Goal: Task Accomplishment & Management: Use online tool/utility

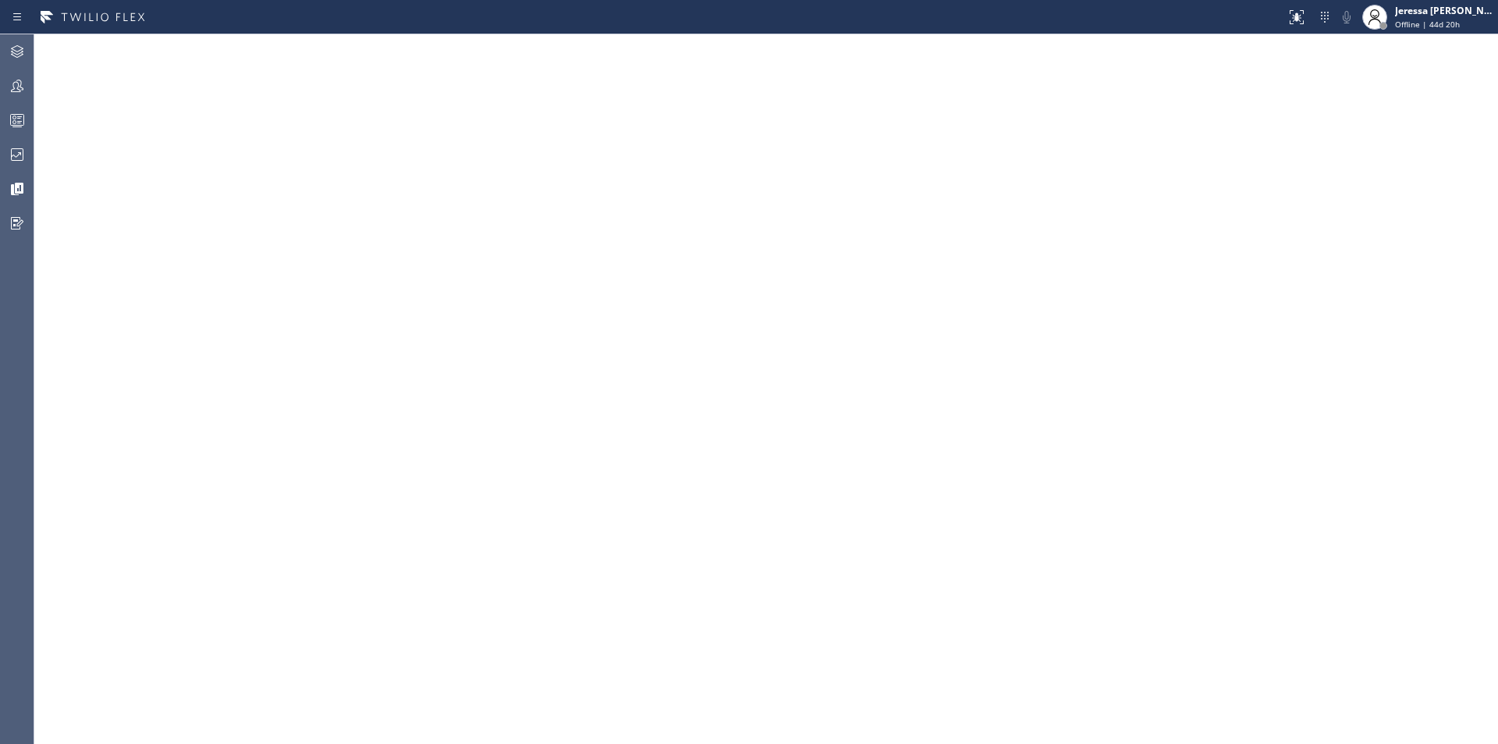
click at [9, 82] on icon at bounding box center [17, 85] width 19 height 19
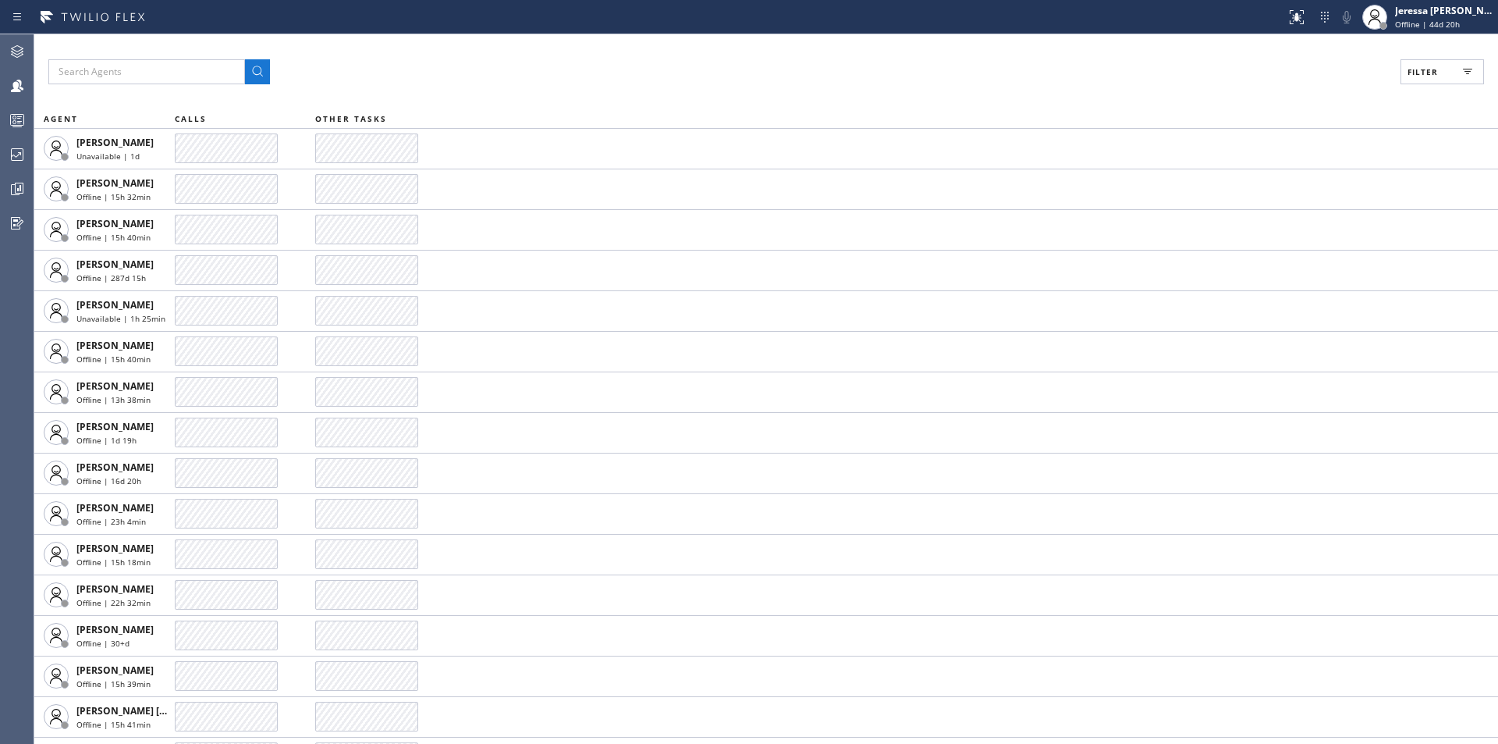
drag, startPoint x: 1421, startPoint y: 58, endPoint x: 1414, endPoint y: 69, distance: 13.3
click at [1421, 59] on div "Filter AGENT CALLS OTHER TASKS [PERSON_NAME] Unavailable | 1d [PERSON_NAME] Off…" at bounding box center [766, 388] width 1464 height 709
click at [1414, 69] on span "Filter" at bounding box center [1422, 71] width 30 height 11
click at [1304, 190] on label "Available" at bounding box center [1382, 184] width 205 height 13
click at [1280, 190] on input "Available" at bounding box center [1271, 184] width 19 height 19
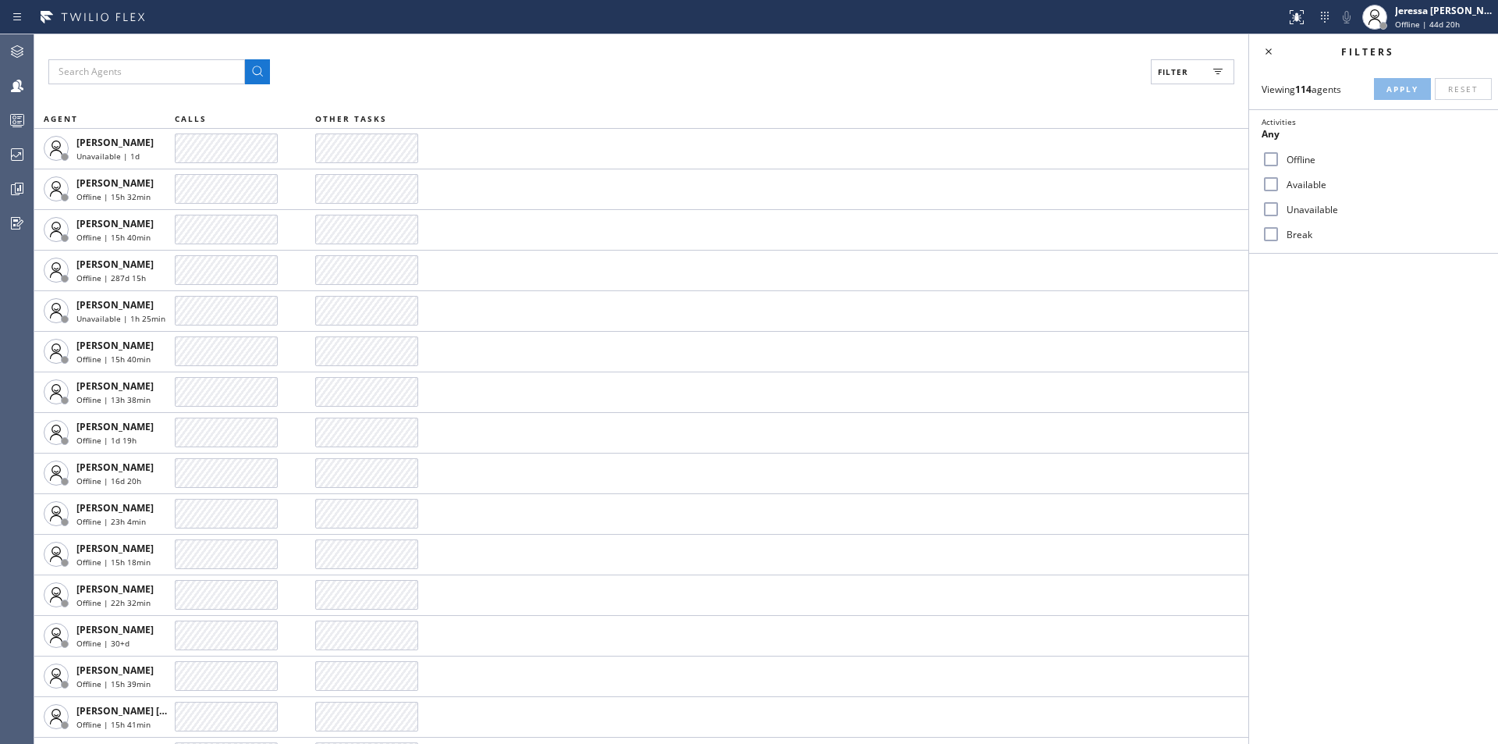
checkbox input "true"
click at [1386, 94] on span "Apply" at bounding box center [1402, 88] width 32 height 11
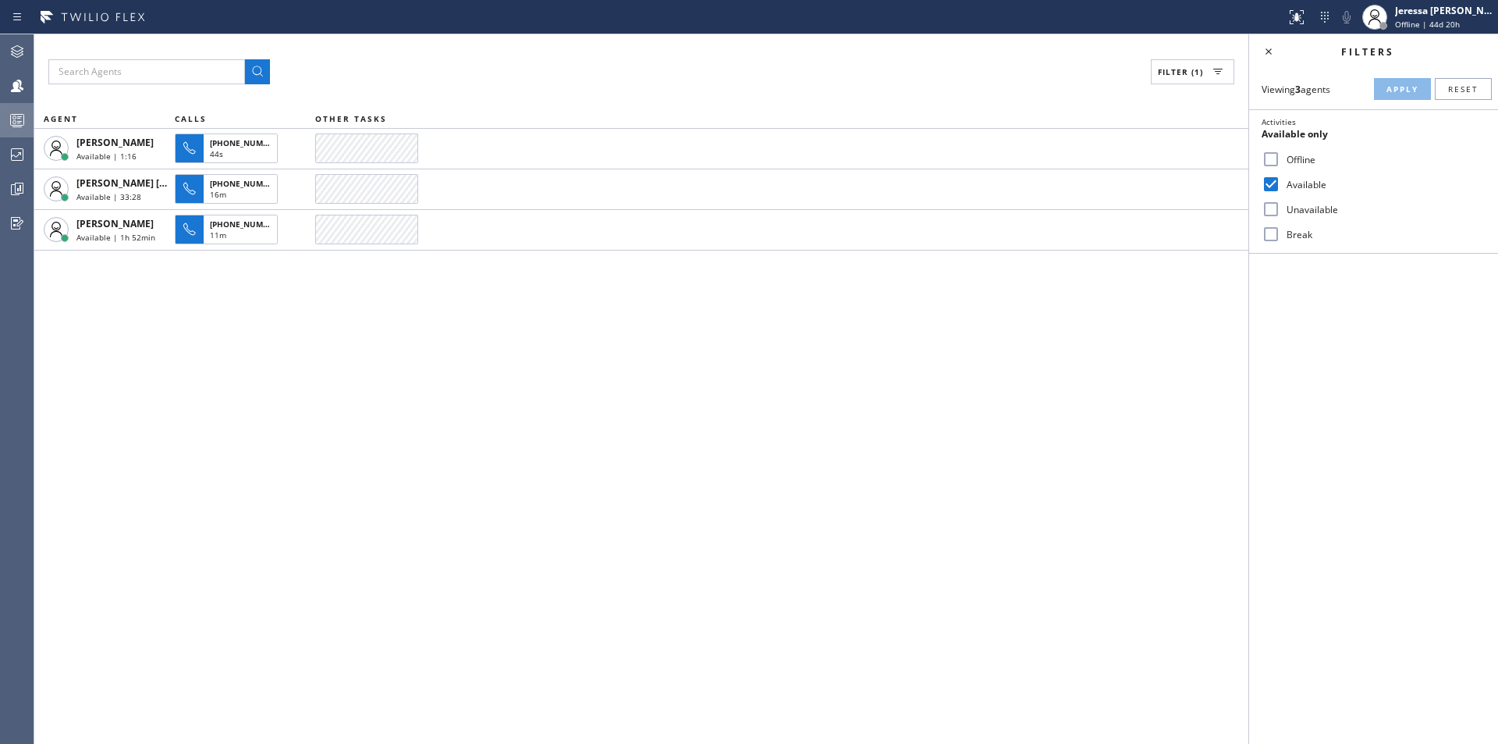
click at [16, 119] on icon at bounding box center [17, 120] width 19 height 19
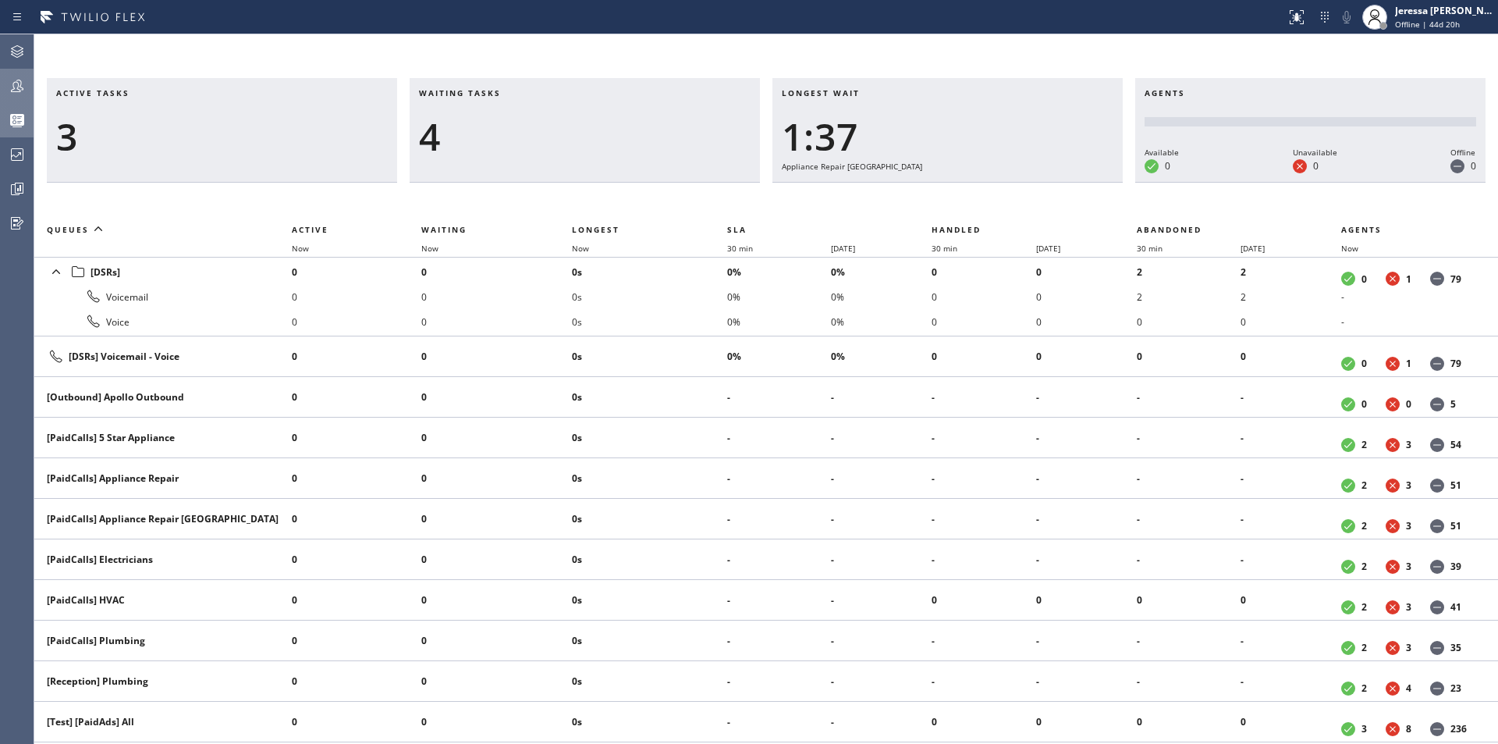
click at [9, 84] on icon at bounding box center [17, 85] width 19 height 19
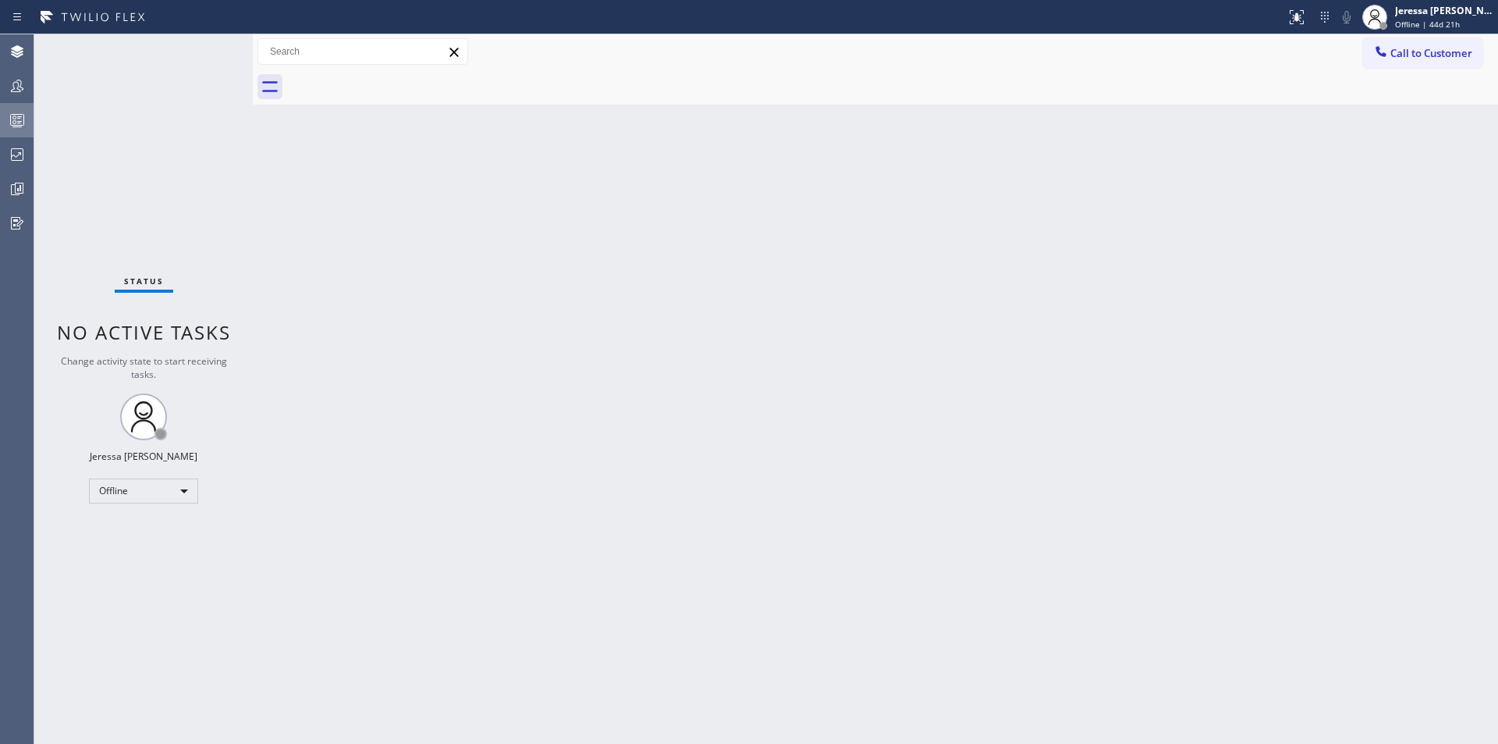
click at [22, 117] on icon at bounding box center [17, 120] width 19 height 19
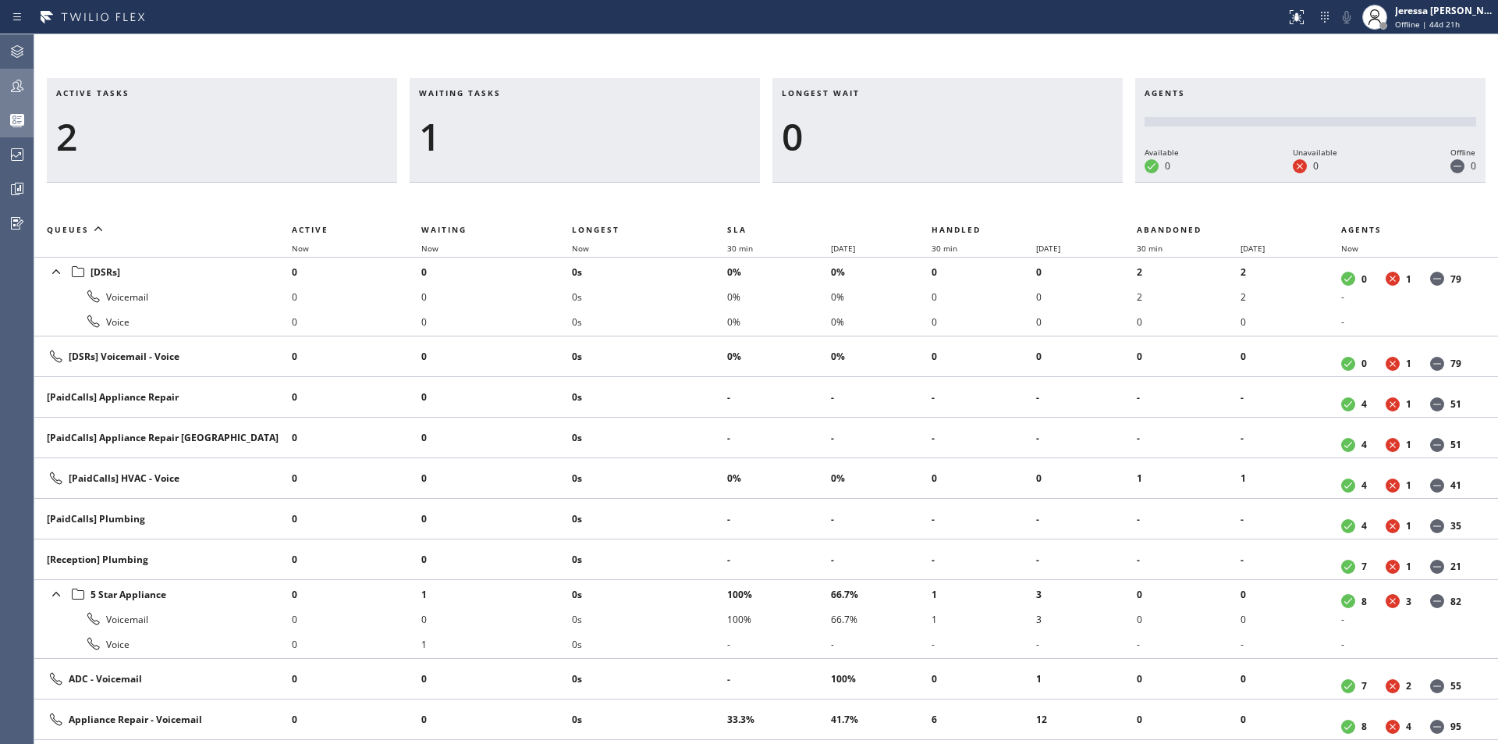
click at [9, 78] on icon at bounding box center [17, 85] width 19 height 19
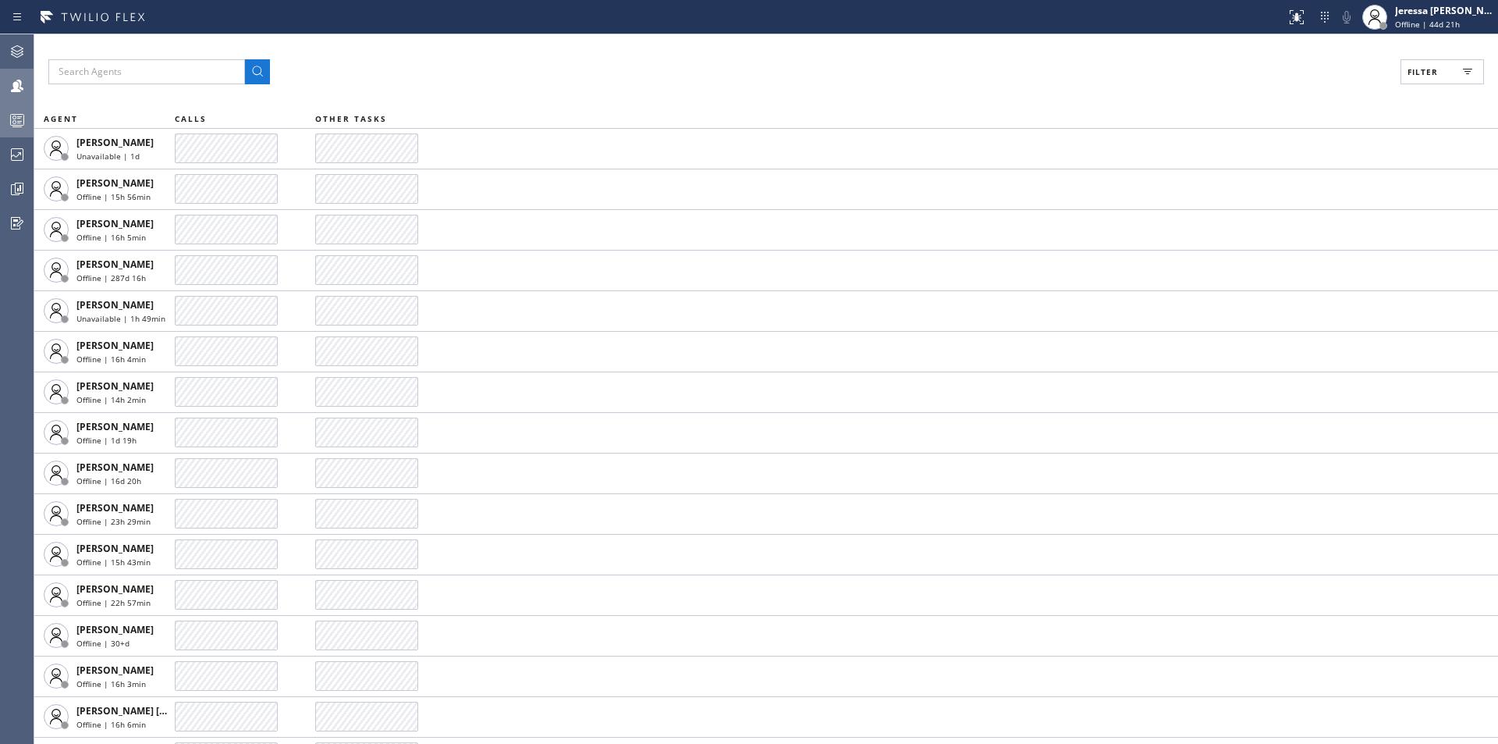
click at [1421, 72] on span "Filter" at bounding box center [1422, 71] width 30 height 11
click at [1305, 179] on label "Available" at bounding box center [1382, 184] width 205 height 13
click at [1280, 179] on input "Available" at bounding box center [1271, 184] width 19 height 19
checkbox input "true"
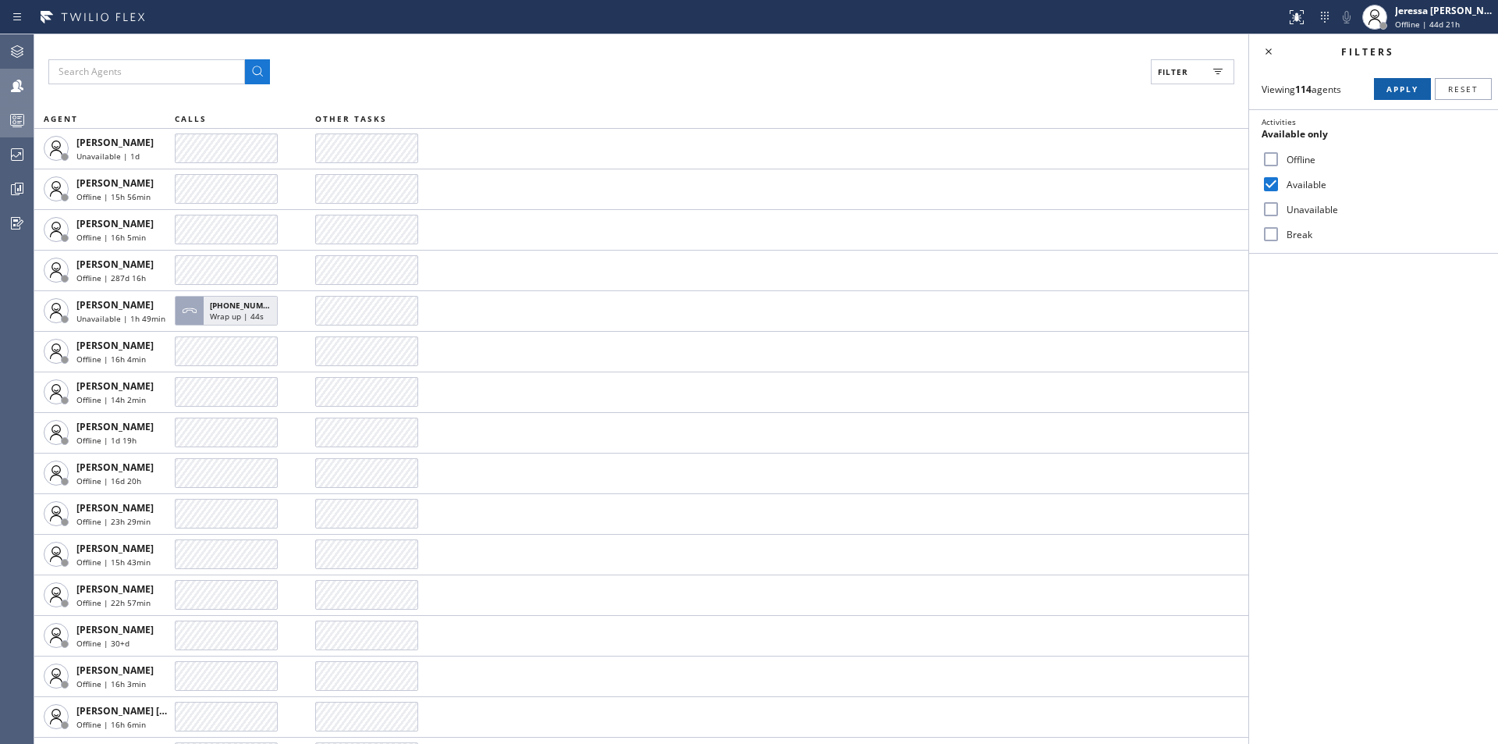
click at [1395, 80] on button "Apply" at bounding box center [1402, 89] width 57 height 22
